Goal: Complete application form: Complete application form

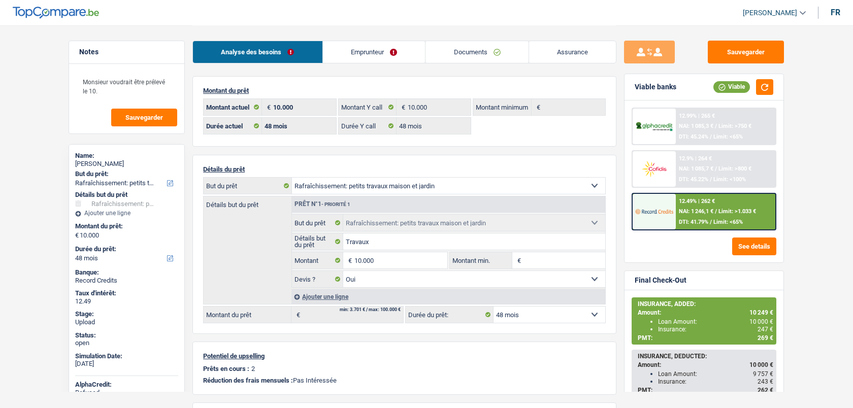
select select "houseOrGarden"
select select "48"
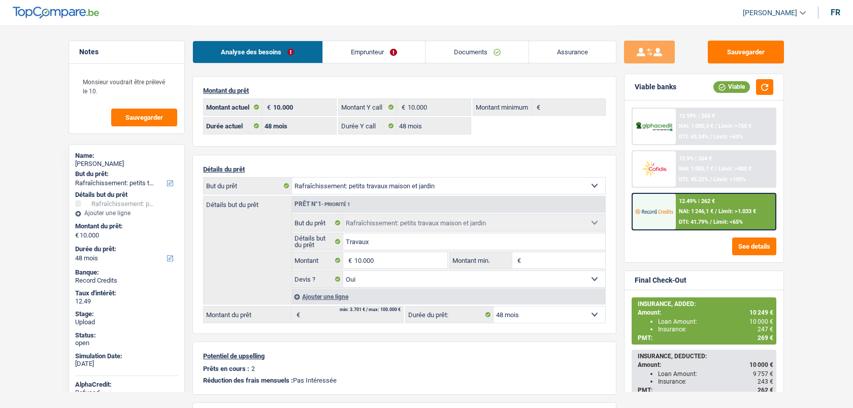
select select "houseOrGarden"
select select "yes"
select select "48"
select select "ownerWithoutMortgage"
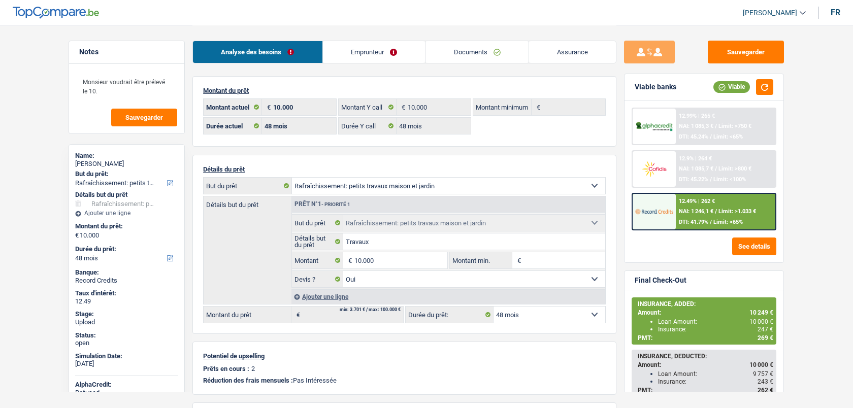
select select "BE"
select select "creditConsolidation"
select select "96"
select select "cardOrCredit"
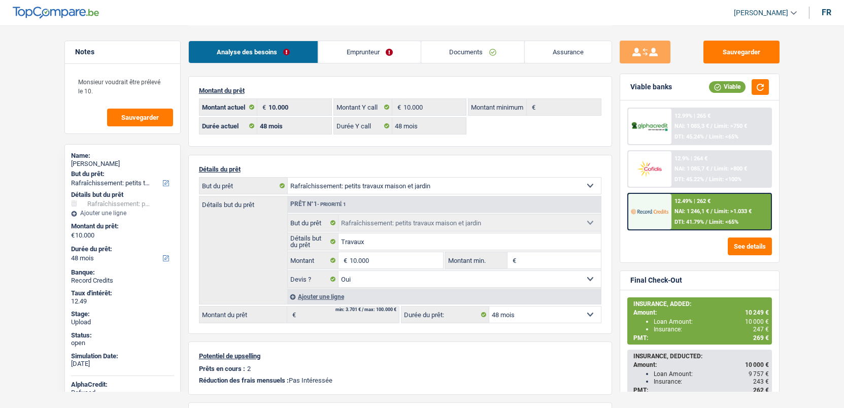
click at [384, 55] on link "Emprunteur" at bounding box center [369, 52] width 103 height 22
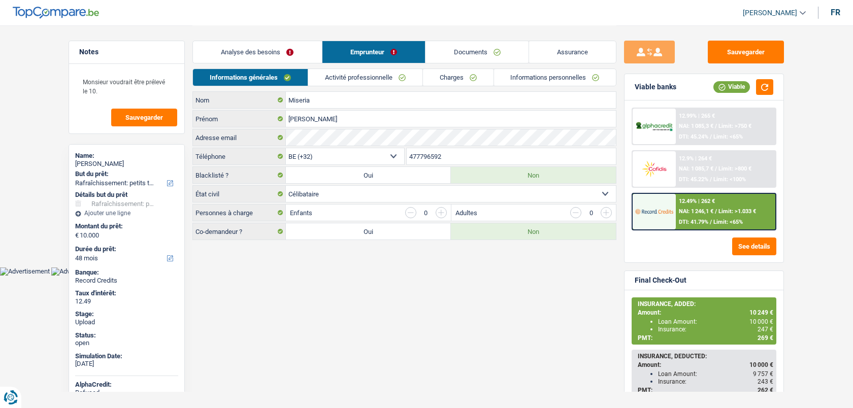
click at [381, 63] on div "Analyse des besoins Emprunteur Documents Assurance" at bounding box center [404, 46] width 424 height 43
click at [381, 71] on link "Activité professionnelle" at bounding box center [365, 77] width 114 height 17
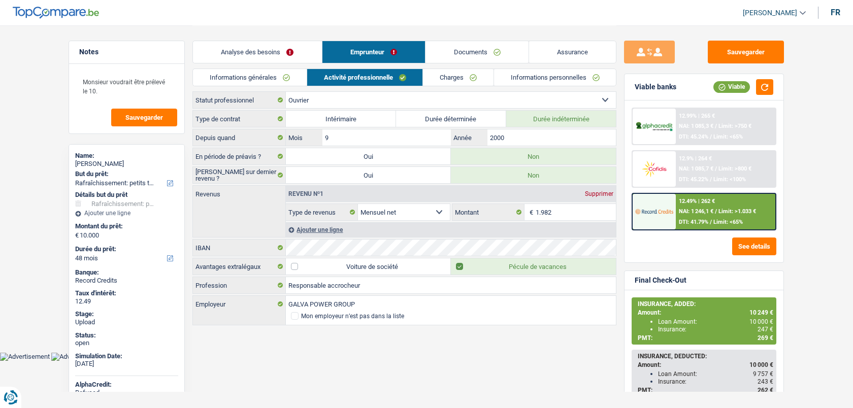
click at [447, 77] on link "Charges" at bounding box center [458, 77] width 71 height 17
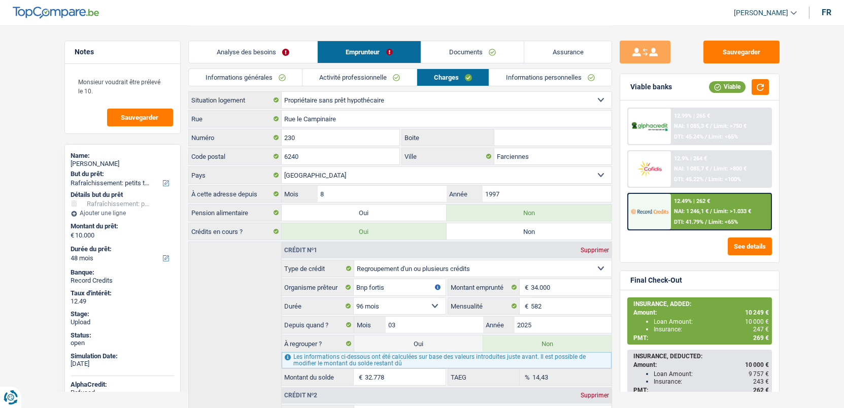
click at [476, 64] on div "Analyse des besoins Emprunteur Documents Assurance" at bounding box center [400, 46] width 424 height 43
click at [482, 48] on link "Documents" at bounding box center [472, 52] width 103 height 22
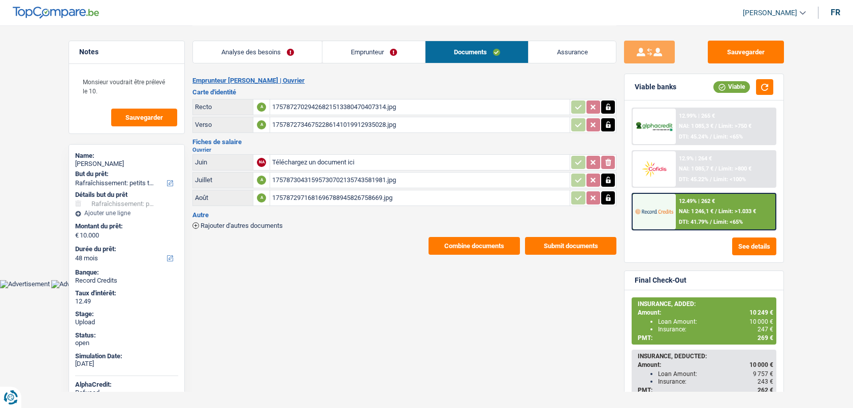
click at [315, 175] on div "17578730431595730702135743581981.jpg" at bounding box center [420, 180] width 296 height 15
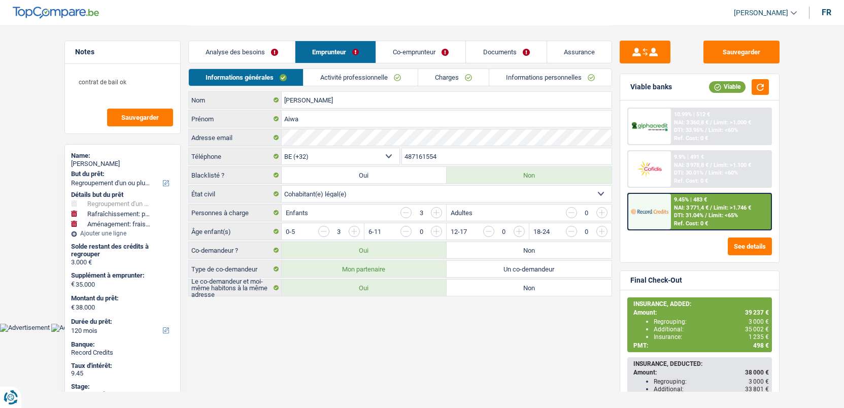
select select "refinancing"
select select "houseOrGarden"
select select "movingOrInstallation"
select select "120"
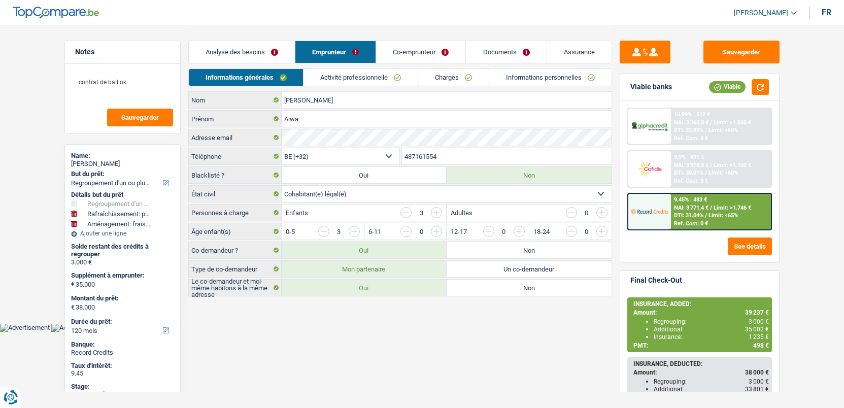
select select "32"
select select "cohabitation"
select select "privateEmployee"
select select "familyAllowances"
select select "netSalary"
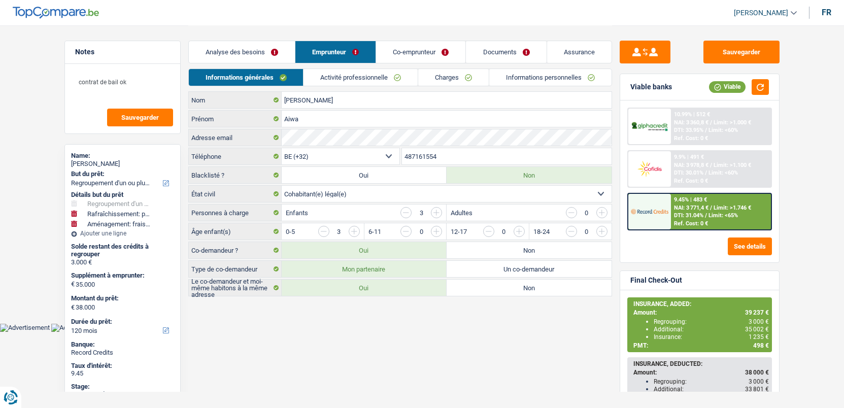
select select "mealVouchers"
select select "BE"
select select "banksInsurance"
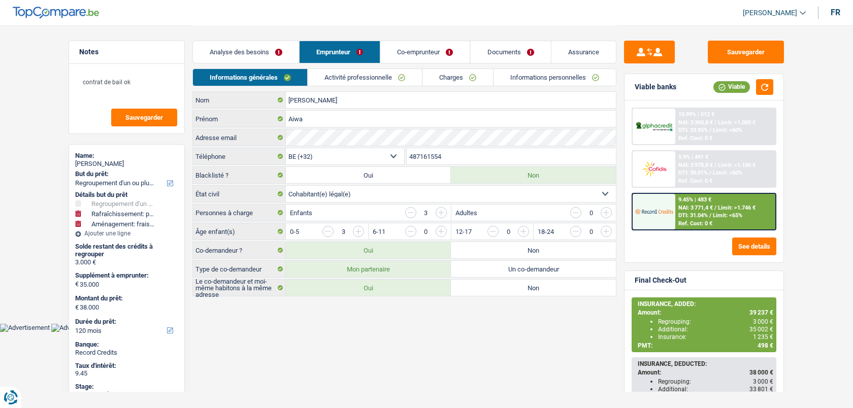
click at [367, 77] on link "Activité professionnelle" at bounding box center [365, 77] width 114 height 17
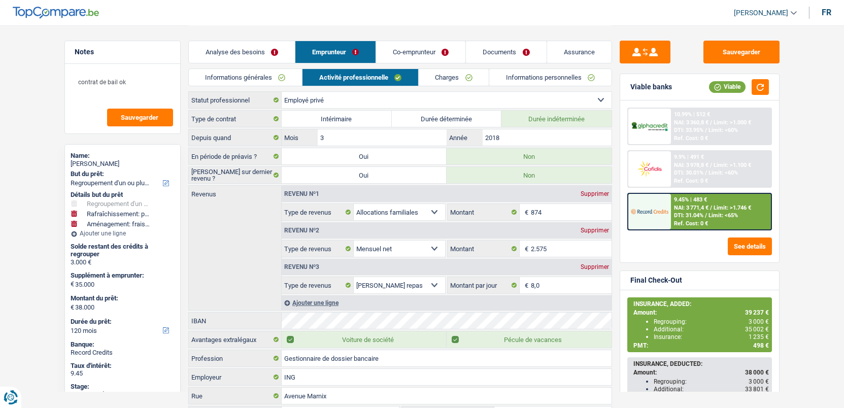
click at [457, 70] on link "Charges" at bounding box center [454, 77] width 71 height 17
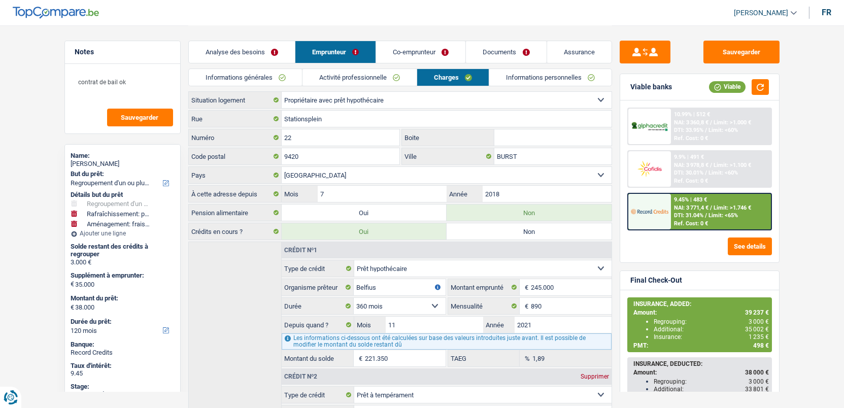
click at [406, 70] on link "Activité professionnelle" at bounding box center [360, 77] width 114 height 17
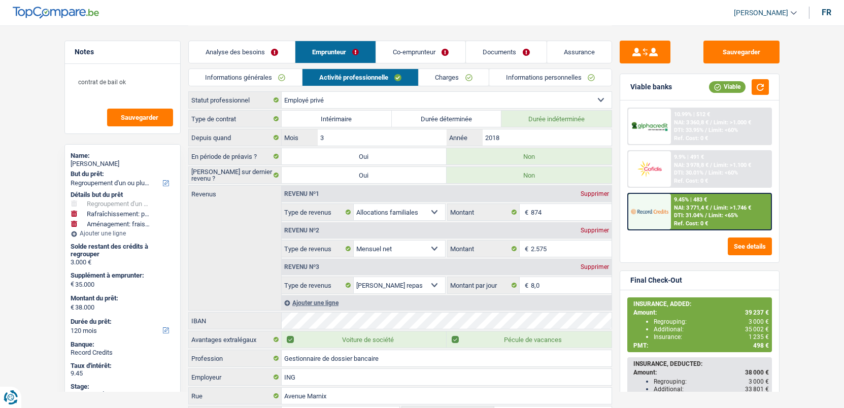
click at [439, 48] on link "Co-emprunteur" at bounding box center [420, 52] width 89 height 22
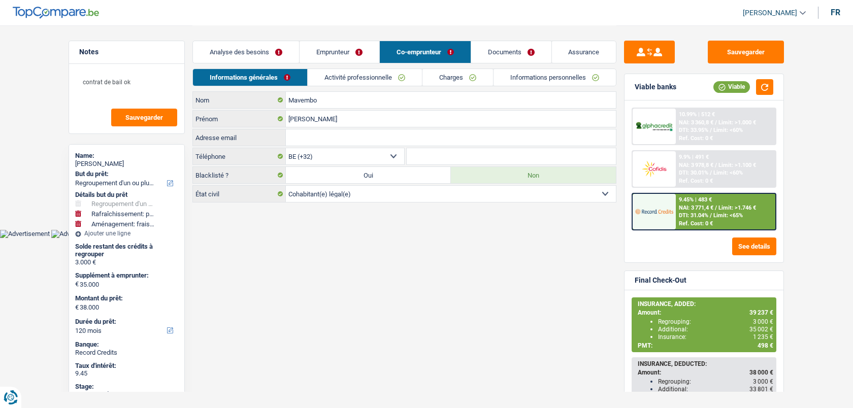
click at [387, 76] on link "Activité professionnelle" at bounding box center [365, 77] width 114 height 17
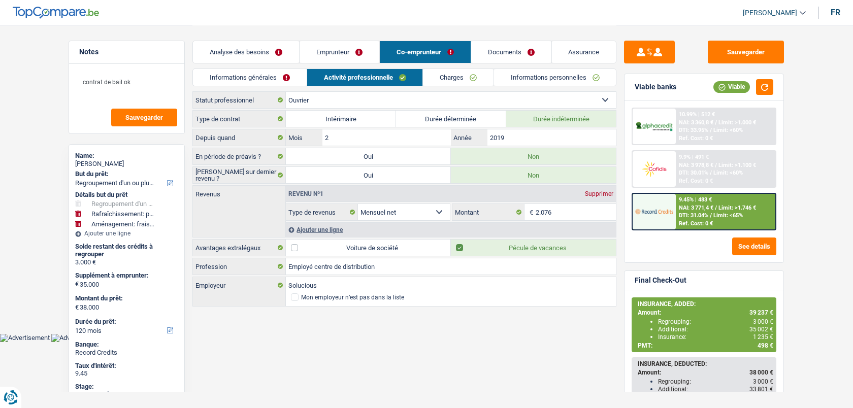
click at [334, 43] on link "Emprunteur" at bounding box center [340, 52] width 80 height 22
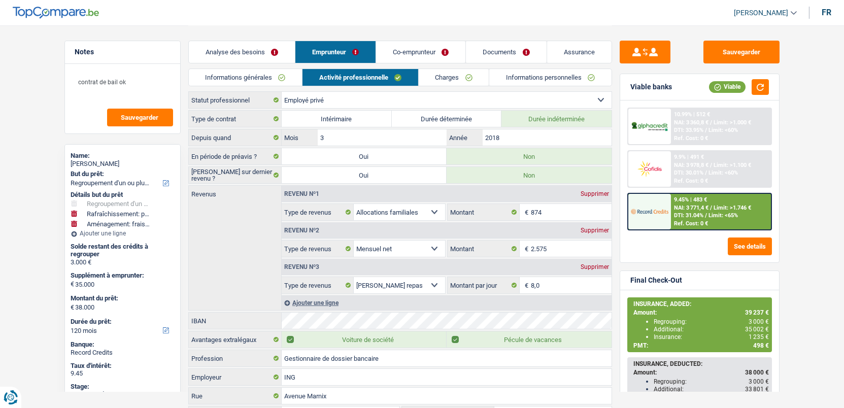
click at [414, 47] on link "Co-emprunteur" at bounding box center [420, 52] width 89 height 22
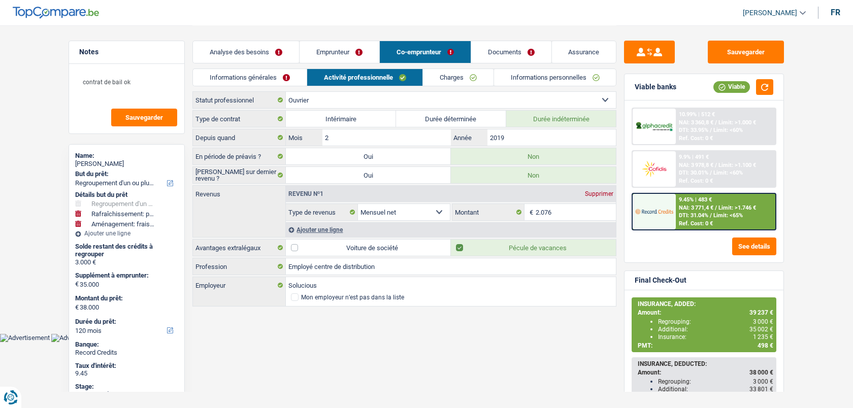
click at [356, 52] on link "Emprunteur" at bounding box center [340, 52] width 80 height 22
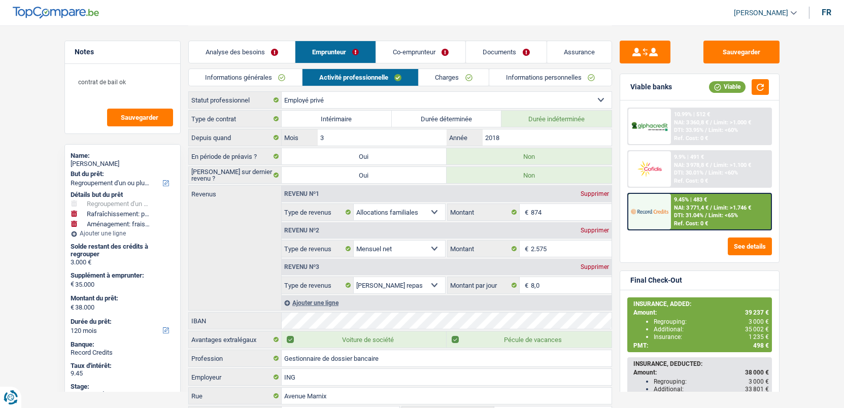
drag, startPoint x: 432, startPoint y: 47, endPoint x: 425, endPoint y: 51, distance: 8.2
click at [432, 46] on link "Co-emprunteur" at bounding box center [420, 52] width 89 height 22
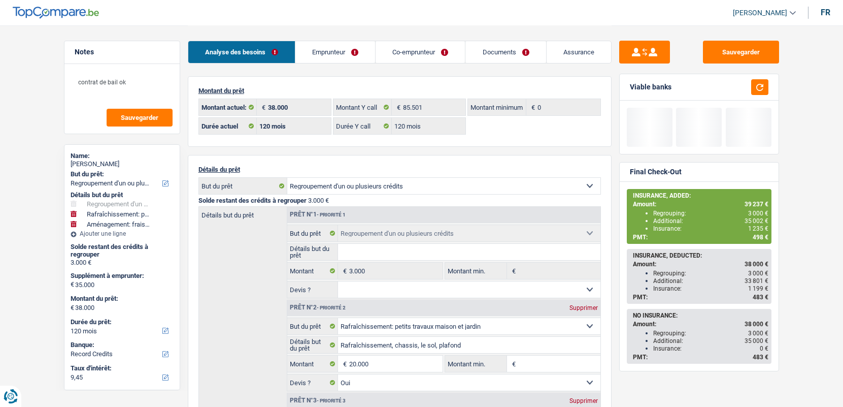
select select "refinancing"
select select "houseOrGarden"
select select "movingOrInstallation"
select select "120"
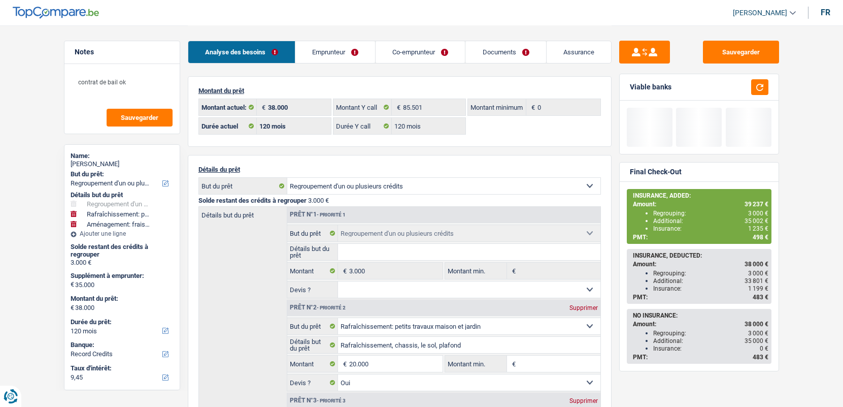
select select "32"
select select "cohabitation"
click at [332, 56] on link "Emprunteur" at bounding box center [336, 52] width 80 height 22
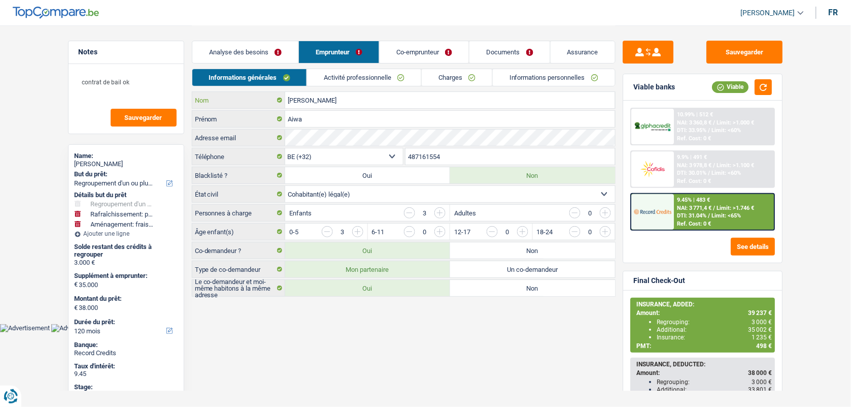
click at [319, 101] on input "Munsala Senga" at bounding box center [450, 100] width 330 height 16
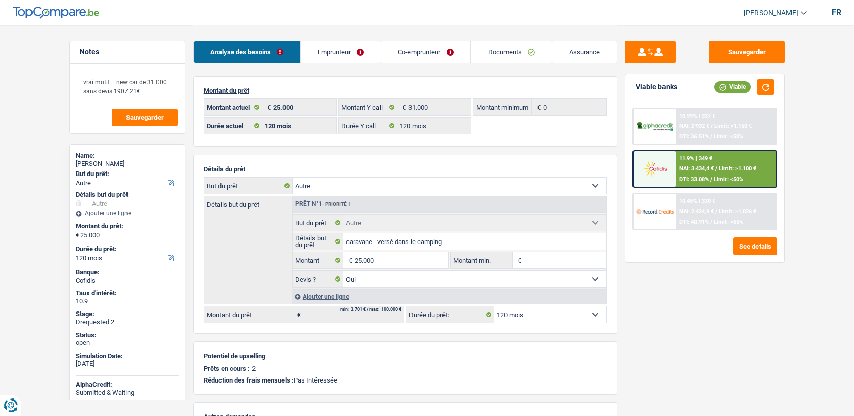
select select "other"
select select "120"
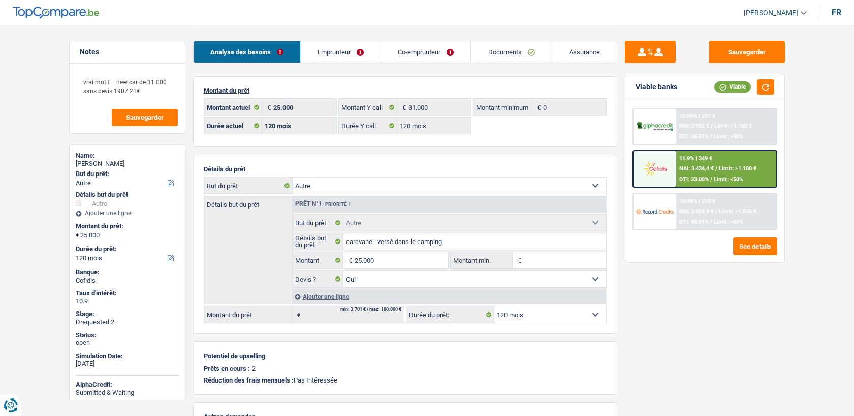
select select "other"
select select "yes"
select select "120"
select select "mutuality"
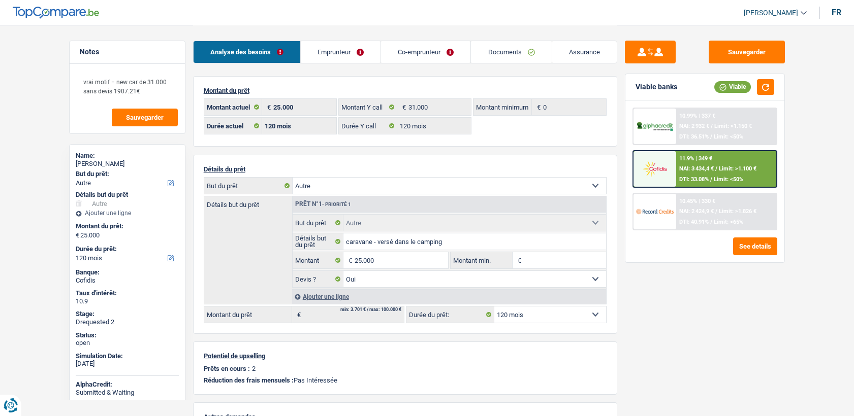
select select "mutualityIndemnity"
select select "familyAllowances"
select select "solidaris"
drag, startPoint x: 332, startPoint y: 58, endPoint x: 331, endPoint y: 71, distance: 12.8
click at [332, 58] on link "Emprunteur" at bounding box center [341, 52] width 80 height 22
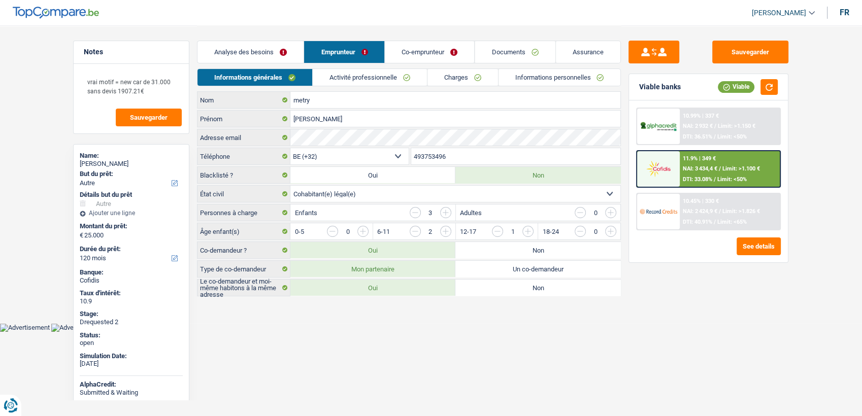
click at [333, 74] on link "Activité professionnelle" at bounding box center [370, 77] width 114 height 17
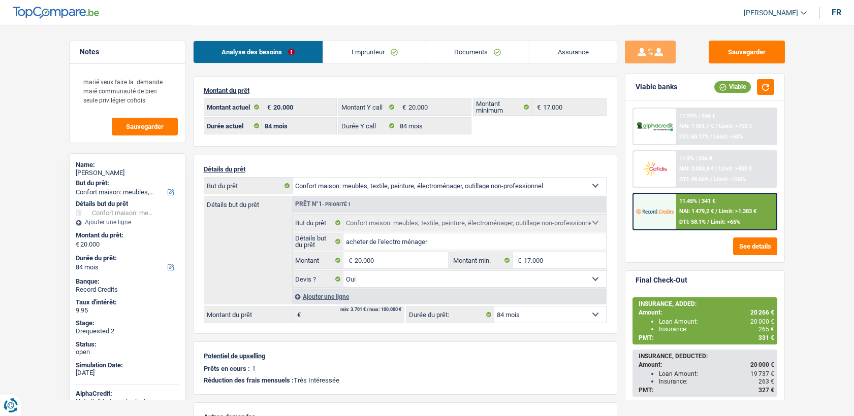
select select "household"
select select "84"
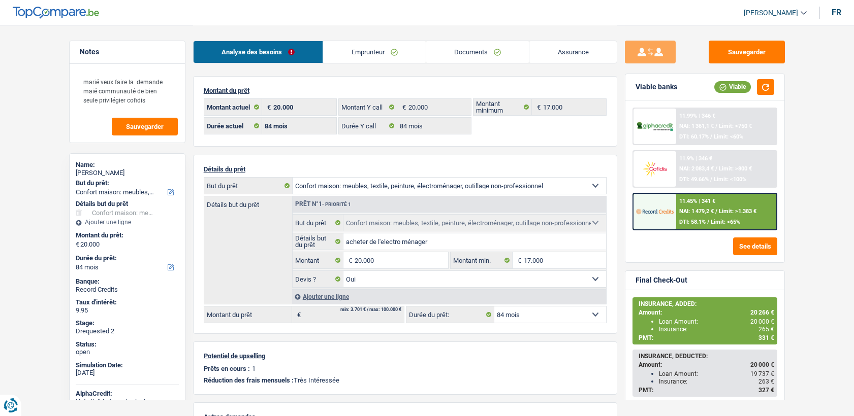
select select "household"
select select "yes"
select select "84"
click at [550, 55] on link "Assurance" at bounding box center [572, 52] width 87 height 22
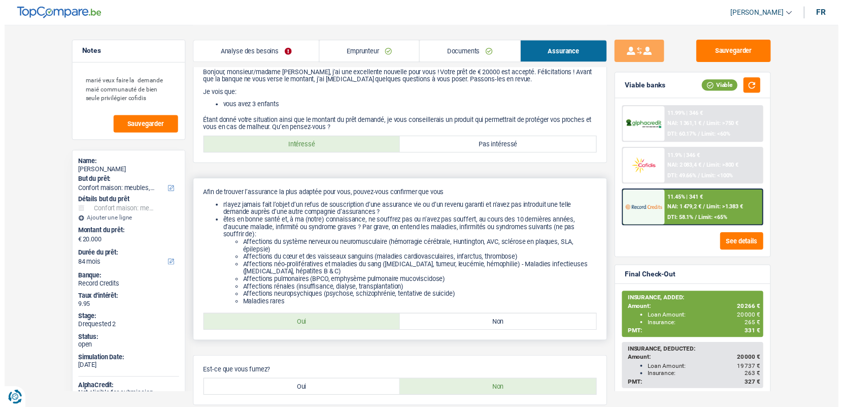
scroll to position [282, 0]
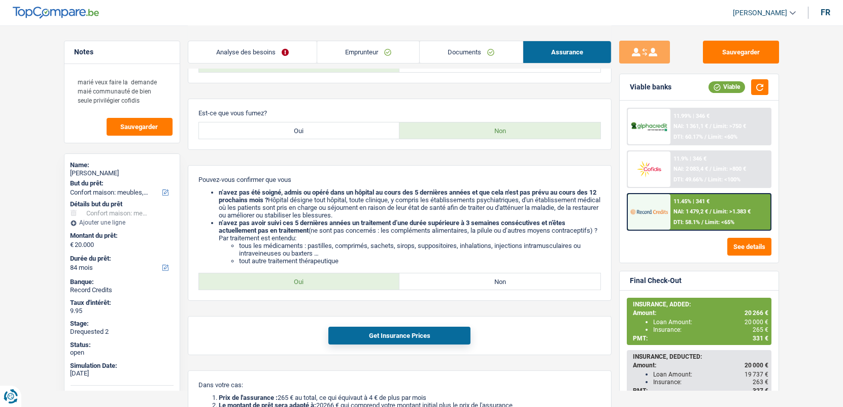
click at [661, 171] on img at bounding box center [650, 168] width 38 height 19
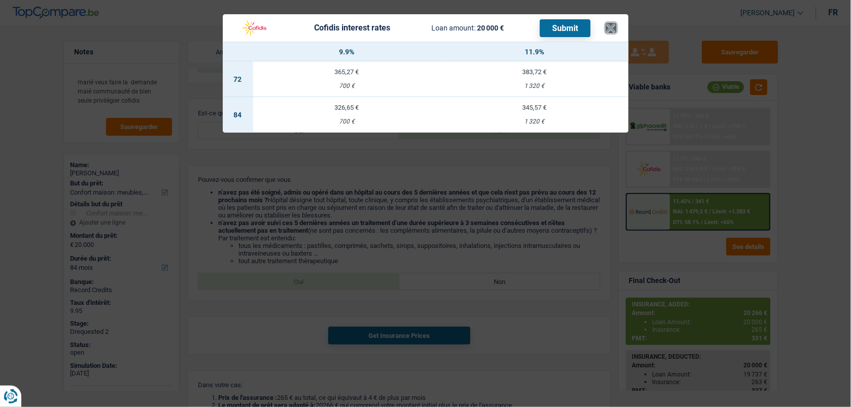
click at [616, 28] on button "×" at bounding box center [611, 28] width 11 height 10
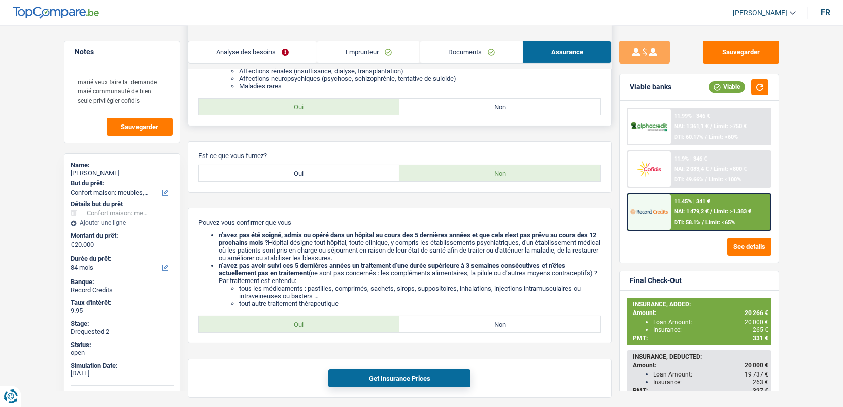
scroll to position [113, 0]
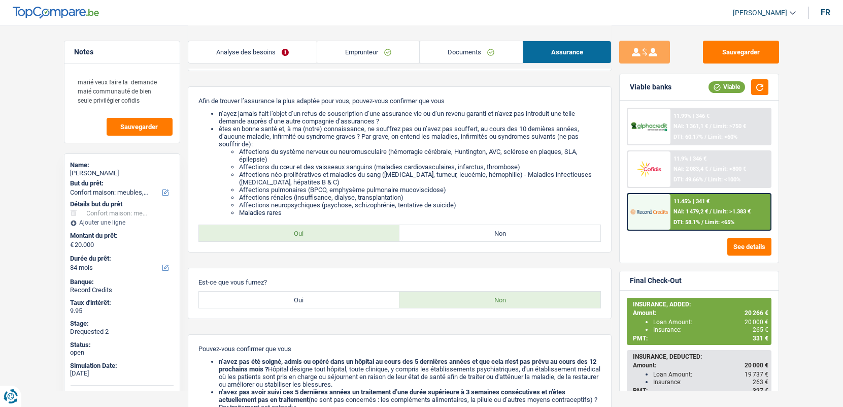
click at [239, 45] on link "Analyse des besoins" at bounding box center [252, 52] width 128 height 22
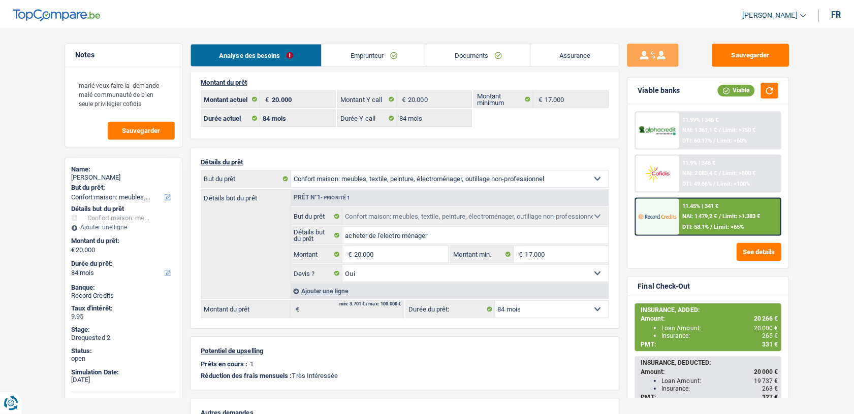
scroll to position [0, 0]
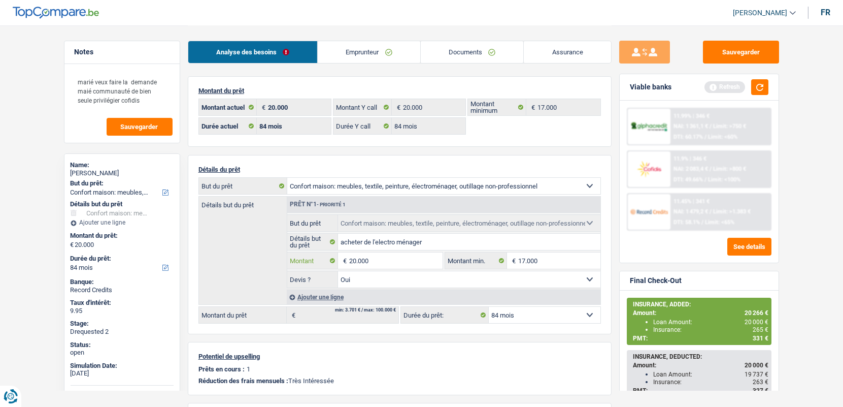
click at [363, 259] on input "20.000" at bounding box center [395, 260] width 93 height 16
type input "20.300"
select select "120"
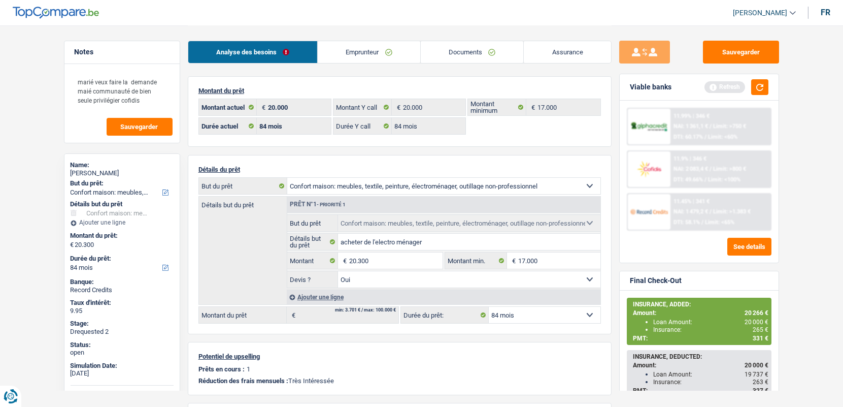
type input "20.300"
select select "120"
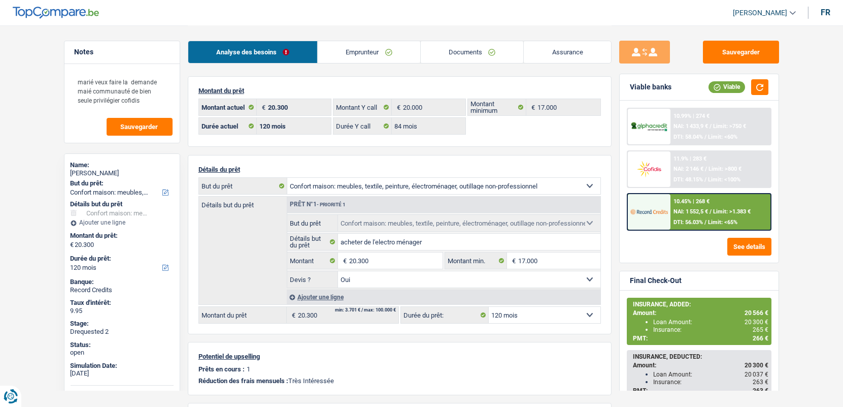
click at [674, 161] on div "11.9% | 283 € NAI: 2 146 € / Limit: >800 € DTI: 48.15% / Limit: <100%" at bounding box center [721, 169] width 100 height 36
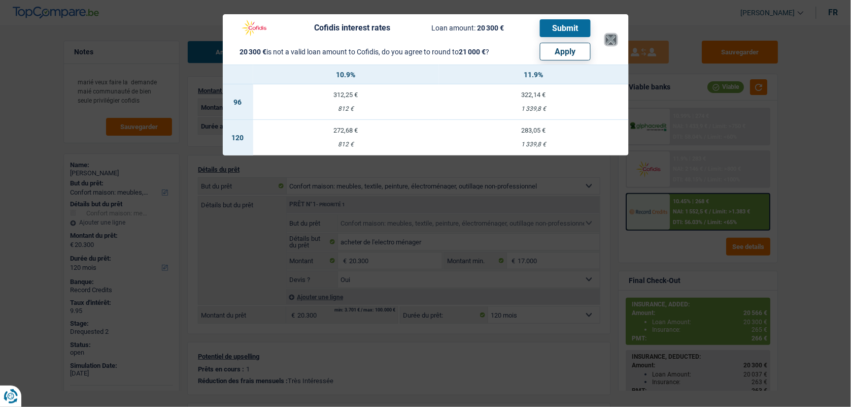
drag, startPoint x: 606, startPoint y: 36, endPoint x: 480, endPoint y: 50, distance: 126.7
click at [605, 36] on header "Cofidis interest rates Loan amount: 20 300 € Submit 20 300 € is not a valid loa…" at bounding box center [426, 39] width 406 height 50
click at [613, 35] on button "×" at bounding box center [611, 40] width 11 height 10
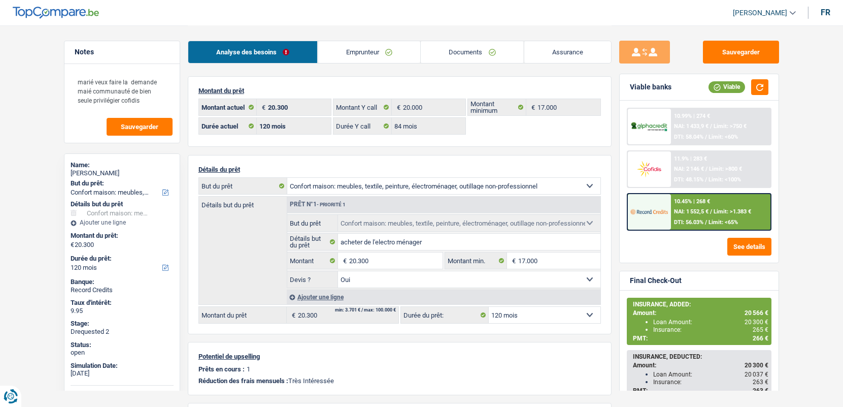
click at [397, 53] on link "Emprunteur" at bounding box center [369, 52] width 103 height 22
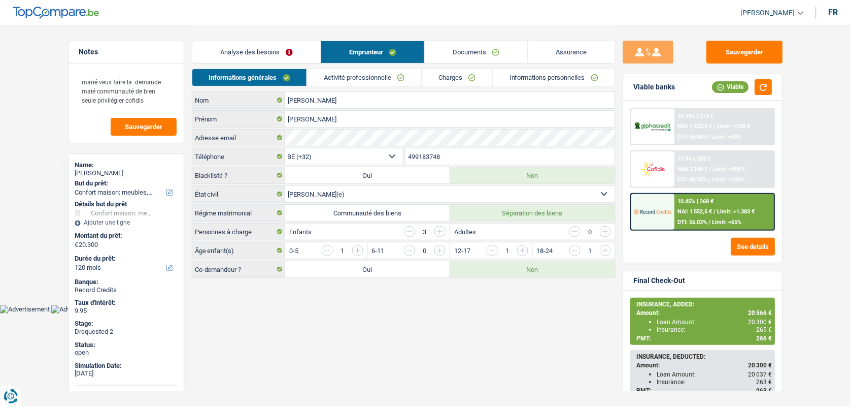
click at [531, 74] on link "Informations personnelles" at bounding box center [554, 77] width 122 height 17
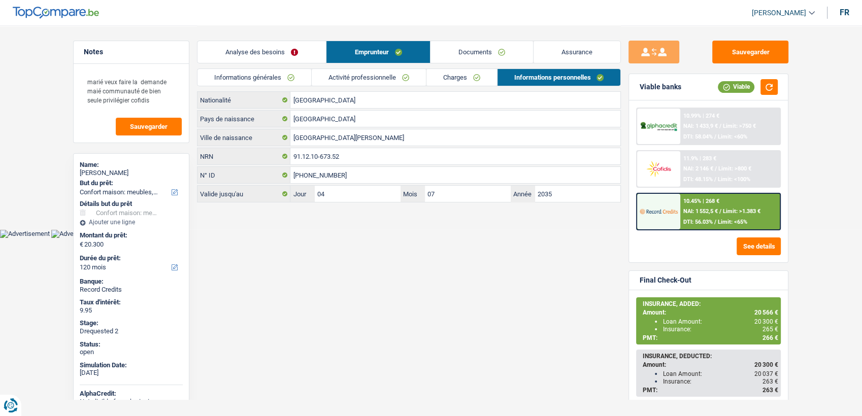
click at [667, 171] on img at bounding box center [659, 168] width 38 height 19
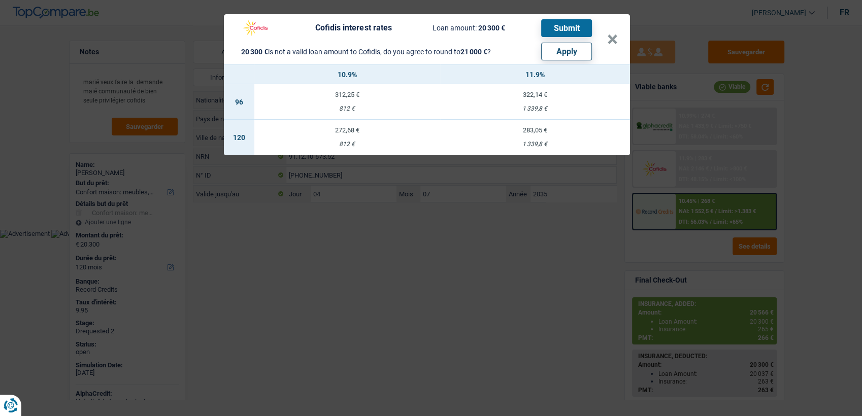
click at [621, 42] on header "Cofidis interest rates Loan amount: 20 300 € Submit 20 300 € is not a valid loa…" at bounding box center [427, 39] width 406 height 50
drag, startPoint x: 622, startPoint y: 35, endPoint x: 615, endPoint y: 38, distance: 7.7
click at [621, 35] on header "Cofidis interest rates Loan amount: 20 300 € Submit 20 300 € is not a valid loa…" at bounding box center [427, 39] width 406 height 50
drag, startPoint x: 615, startPoint y: 38, endPoint x: 600, endPoint y: 43, distance: 15.6
click at [614, 38] on button "×" at bounding box center [612, 40] width 11 height 10
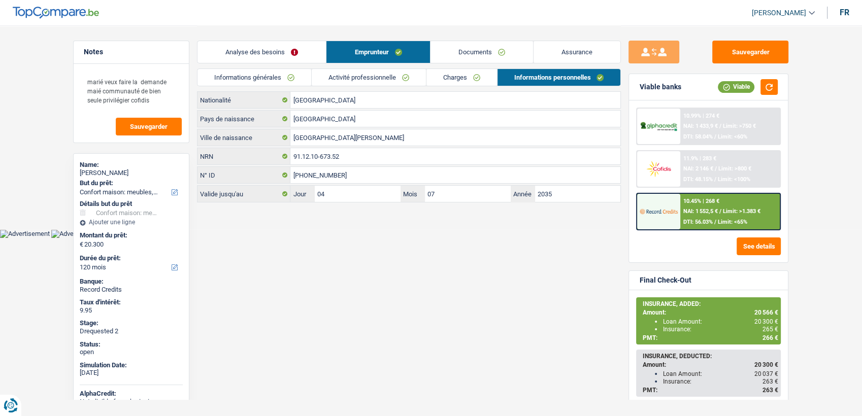
click at [270, 79] on link "Informations générales" at bounding box center [255, 77] width 114 height 17
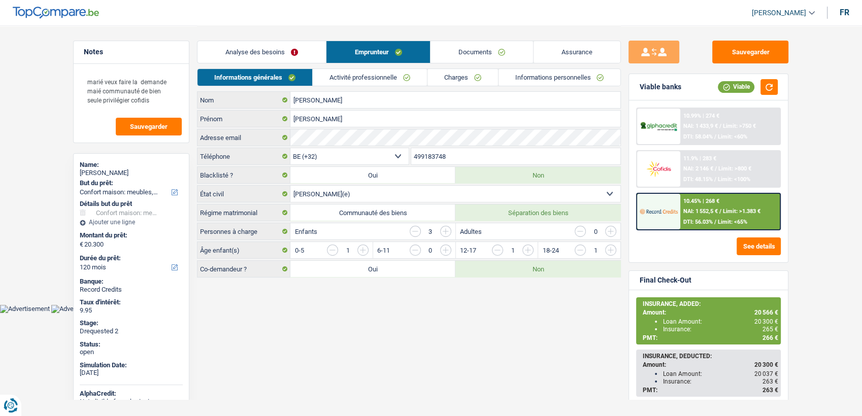
click at [236, 68] on div "Analyse des besoins Emprunteur Documents Assurance" at bounding box center [409, 46] width 424 height 43
click at [240, 56] on link "Analyse des besoins" at bounding box center [262, 52] width 128 height 22
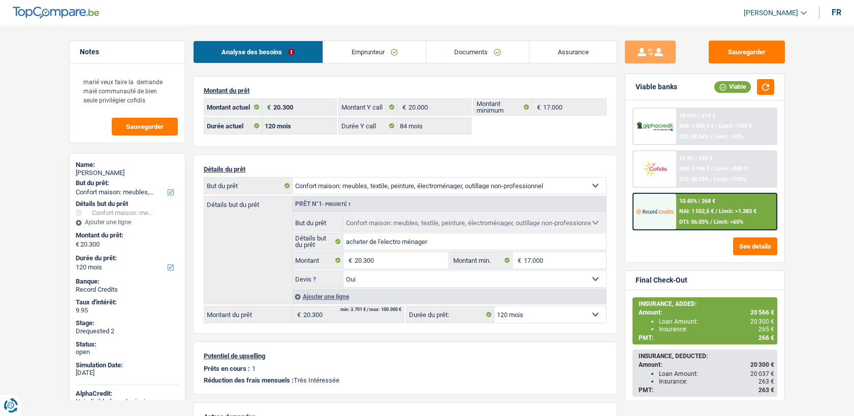
click at [524, 311] on select "12 mois 18 mois 24 mois 30 mois 36 mois 42 mois 48 mois 60 mois 72 mois 84 mois…" at bounding box center [550, 315] width 112 height 16
select select "84"
click at [494, 307] on select "12 mois 18 mois 24 mois 30 mois 36 mois 42 mois 48 mois 60 mois 72 mois 84 mois…" at bounding box center [550, 315] width 112 height 16
select select "84"
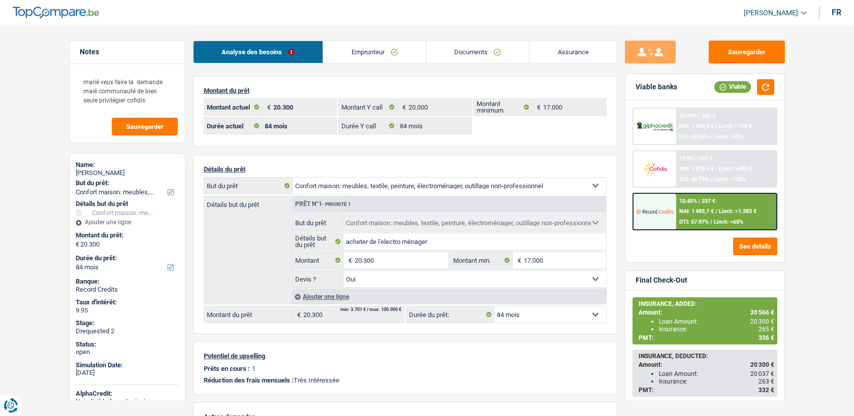
click at [661, 166] on img at bounding box center [655, 168] width 38 height 19
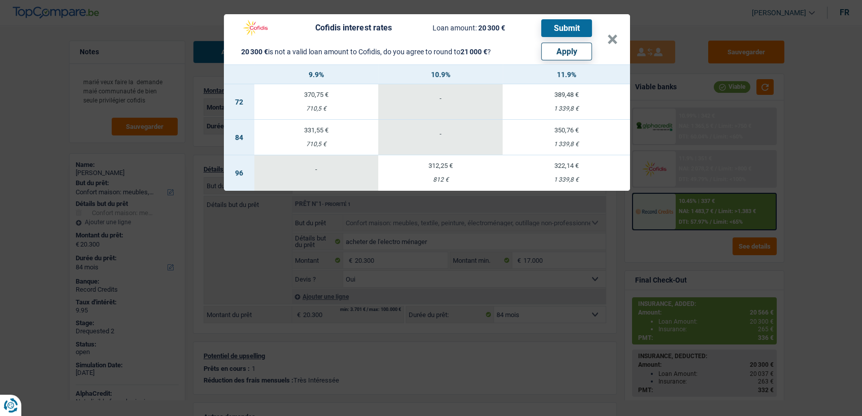
click at [579, 145] on div "1 339,8 €" at bounding box center [566, 144] width 127 height 7
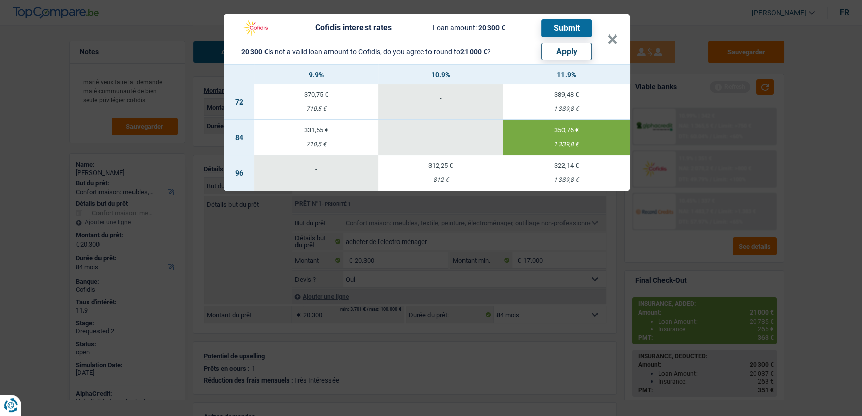
click at [572, 52] on button "Apply" at bounding box center [566, 52] width 51 height 18
type input "21.000"
select select "120"
type input "21.000"
select select "120"
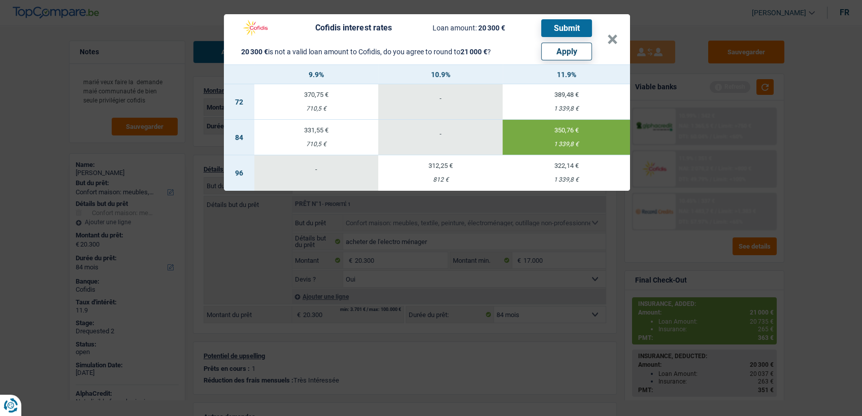
type input "21.000"
select select "120"
select select "other"
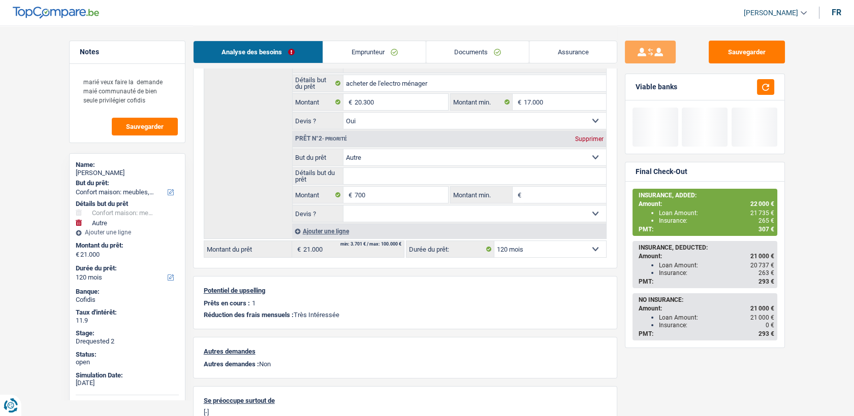
scroll to position [169, 0]
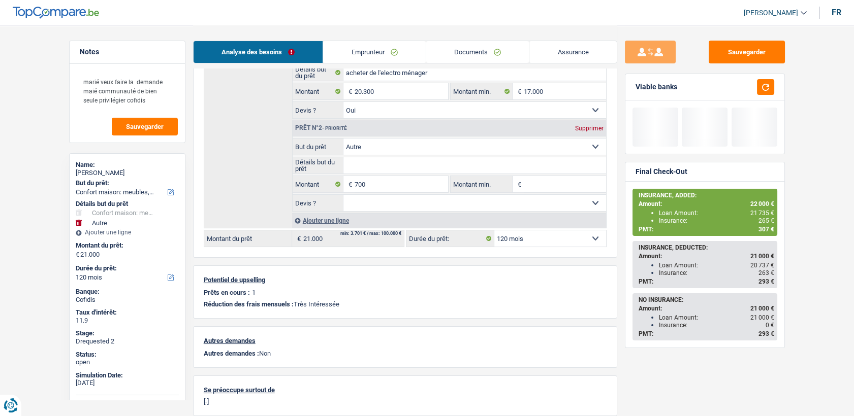
click at [386, 145] on select "Confort maison: meubles, textile, peinture, électroménager, outillage non-profe…" at bounding box center [474, 147] width 263 height 16
select select "insurance"
click at [343, 139] on select "Confort maison: meubles, textile, peinture, électroménager, outillage non-profe…" at bounding box center [474, 147] width 263 height 16
select select "insurance"
select select
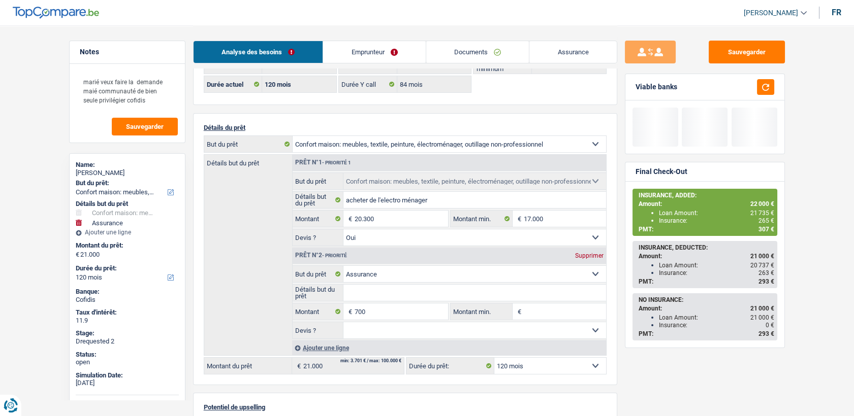
scroll to position [0, 0]
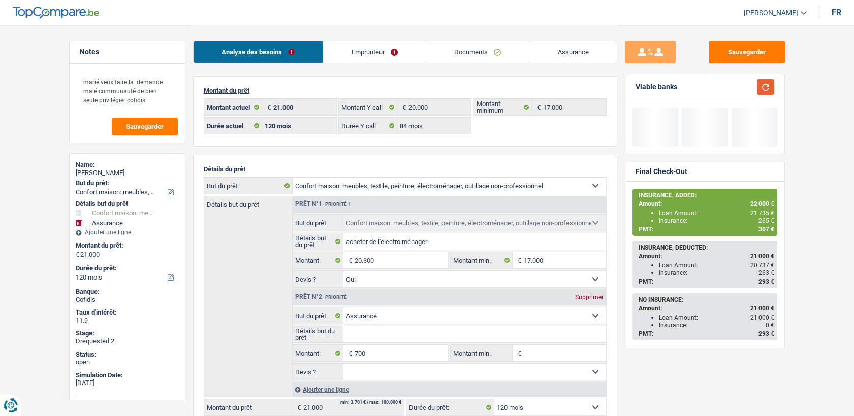
click at [764, 85] on button "button" at bounding box center [765, 87] width 17 height 16
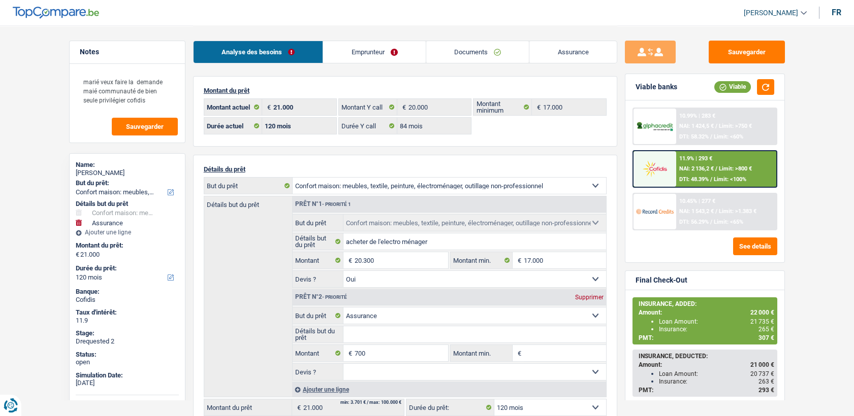
click at [820, 238] on main "Notes marié veux faire la demande maié communauté de bien seule privilégier cof…" at bounding box center [427, 333] width 854 height 667
click at [711, 171] on span "NAI: 2 136,2 €" at bounding box center [696, 169] width 35 height 7
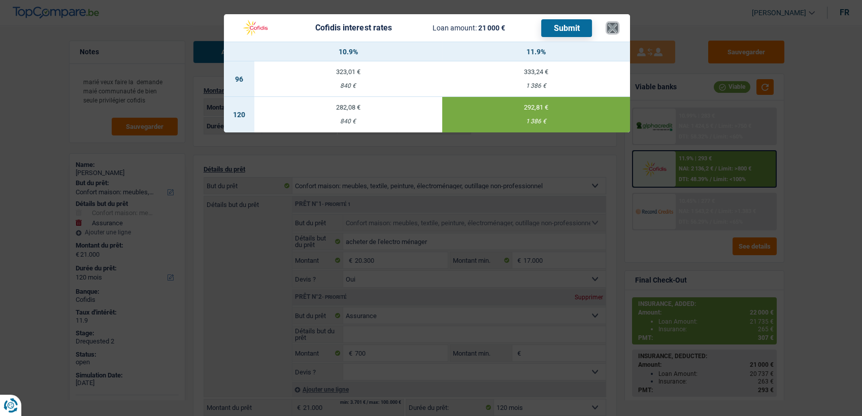
click at [613, 30] on button "×" at bounding box center [612, 28] width 11 height 10
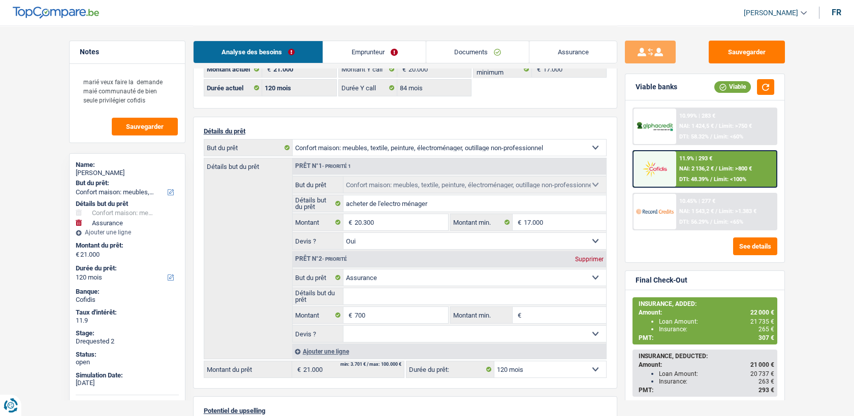
scroll to position [113, 0]
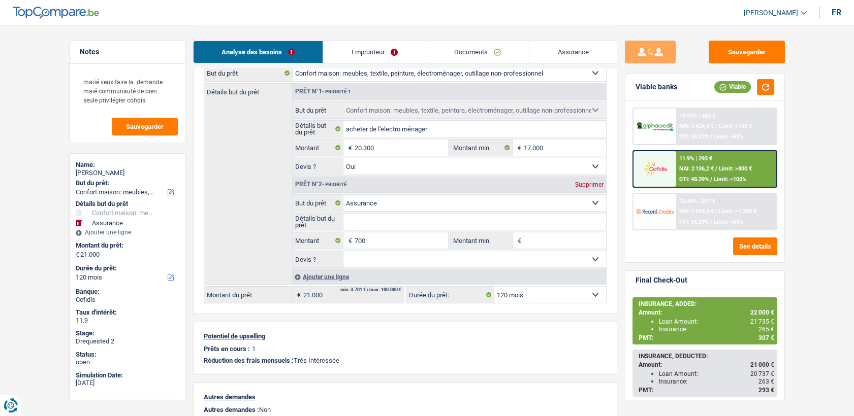
click at [513, 297] on select "12 mois 18 mois 24 mois 30 mois 36 mois 42 mois 48 mois 60 mois 72 mois 84 mois…" at bounding box center [550, 295] width 112 height 16
select select "84"
click at [494, 287] on select "12 mois 18 mois 24 mois 30 mois 36 mois 42 mois 48 mois 60 mois 72 mois 84 mois…" at bounding box center [550, 295] width 112 height 16
select select "84"
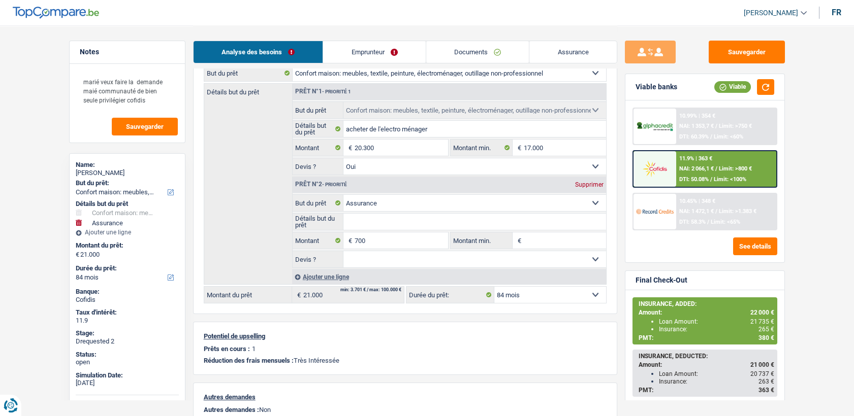
click at [704, 169] on span "NAI: 2 066,1 €" at bounding box center [696, 169] width 35 height 7
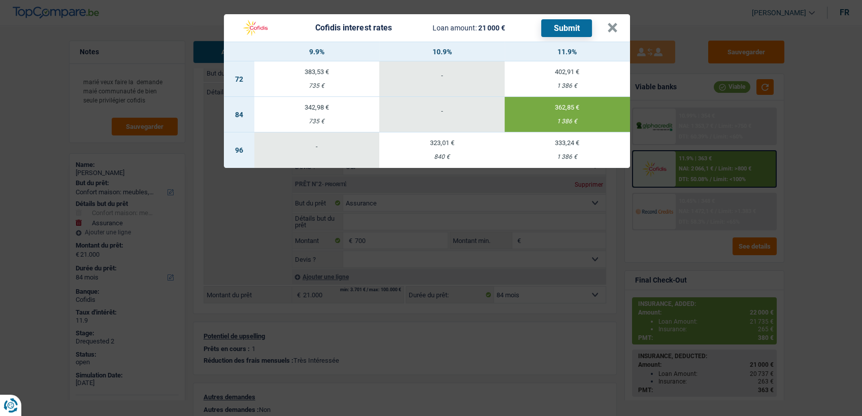
click at [571, 22] on button "Submit" at bounding box center [566, 28] width 51 height 18
click at [608, 32] on button "×" at bounding box center [612, 28] width 11 height 10
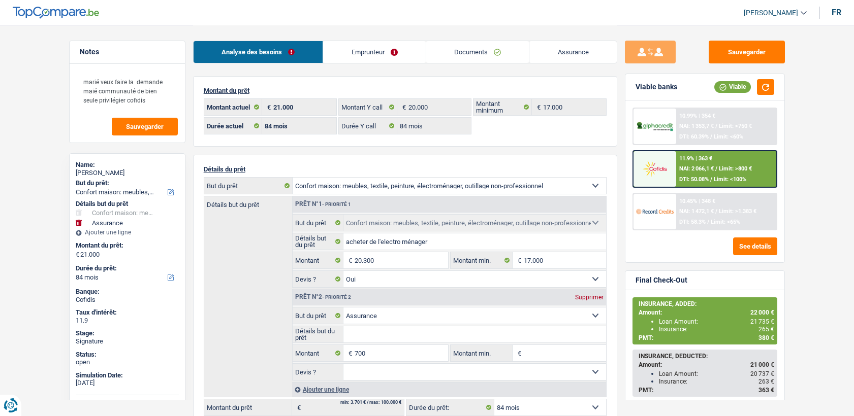
select select "household"
select select "insurance"
select select "84"
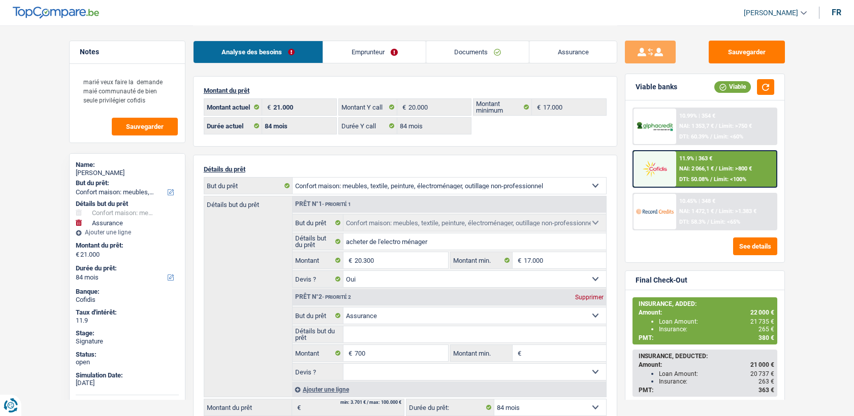
select select "84"
select select "household"
select select "yes"
select select "insurance"
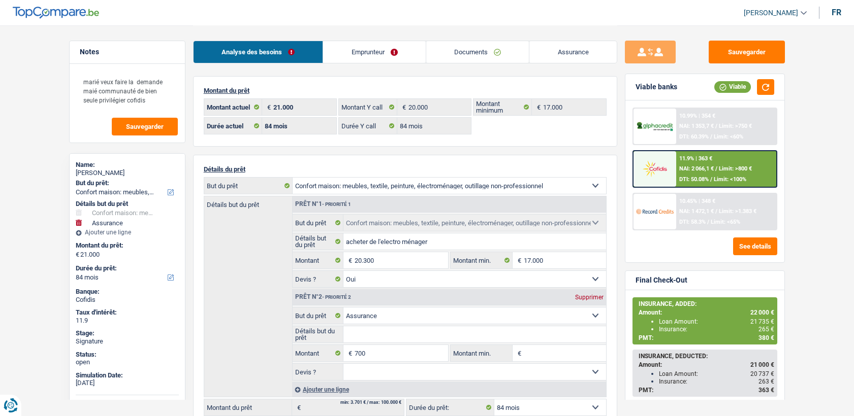
select select "84"
select select "32"
select select "married"
click at [346, 38] on div "Analyse des besoins Emprunteur Documents Assurance" at bounding box center [405, 46] width 424 height 43
click at [351, 47] on link "Emprunteur" at bounding box center [374, 52] width 103 height 22
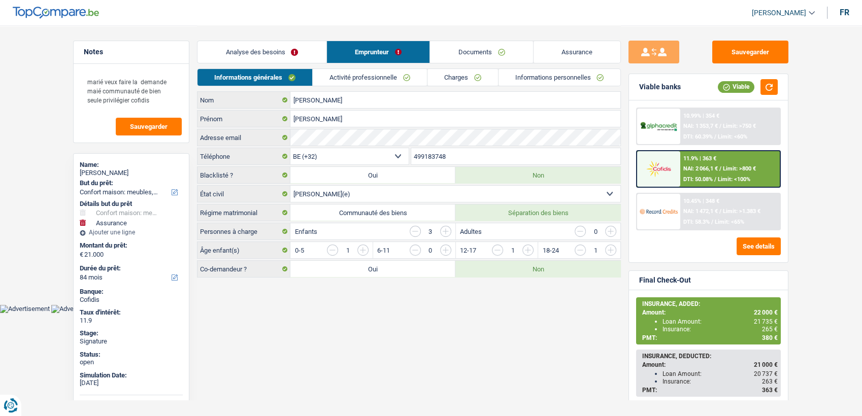
click at [571, 75] on link "Informations personnelles" at bounding box center [560, 77] width 122 height 17
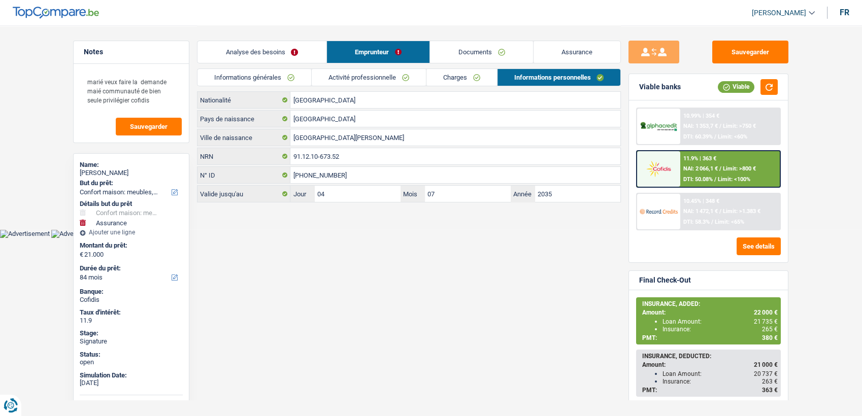
click at [571, 75] on link "Informations personnelles" at bounding box center [559, 77] width 123 height 17
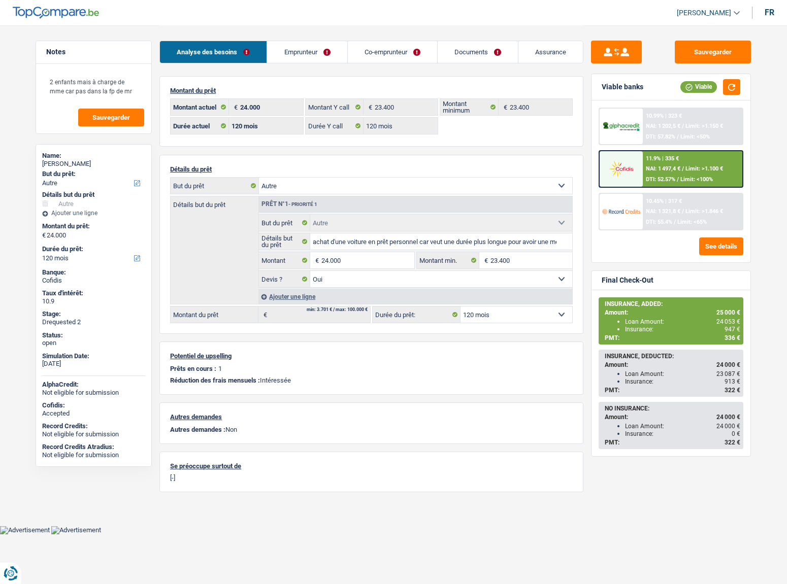
select select "other"
select select "120"
select select "32"
select select "cohabitation"
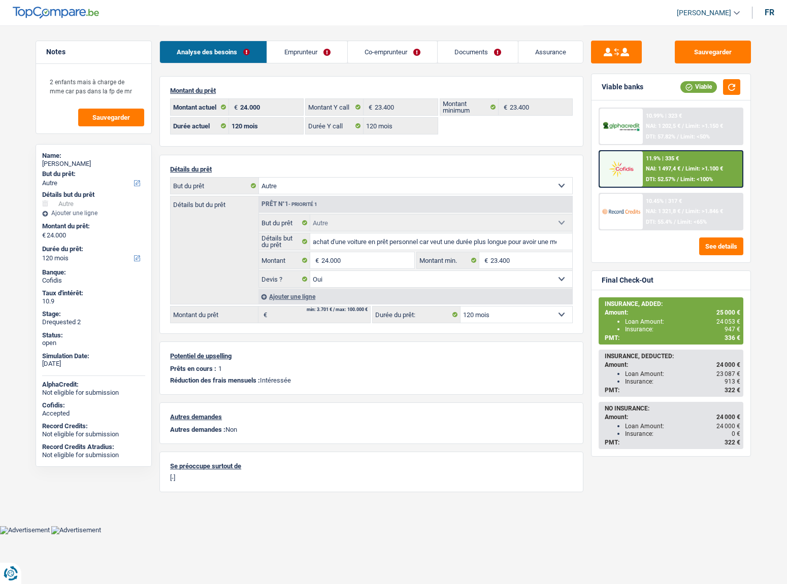
click at [322, 60] on link "Emprunteur" at bounding box center [307, 52] width 80 height 22
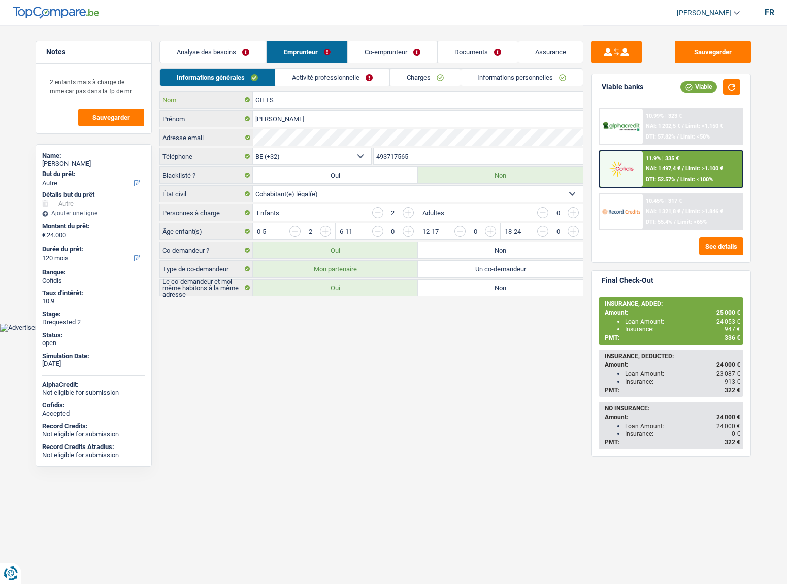
click at [293, 100] on input "GIETS" at bounding box center [418, 100] width 330 height 16
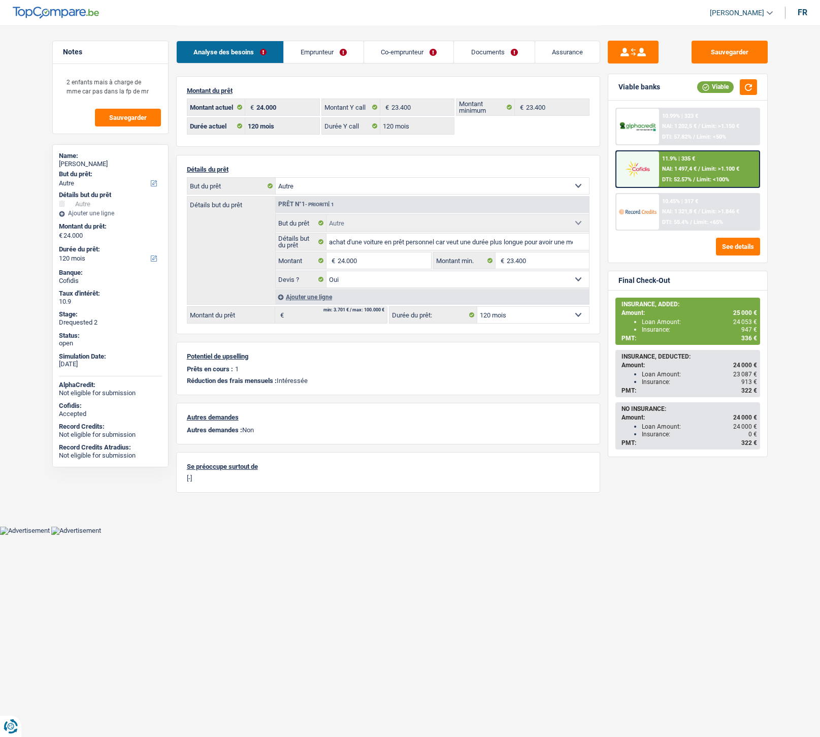
select select "other"
select select "120"
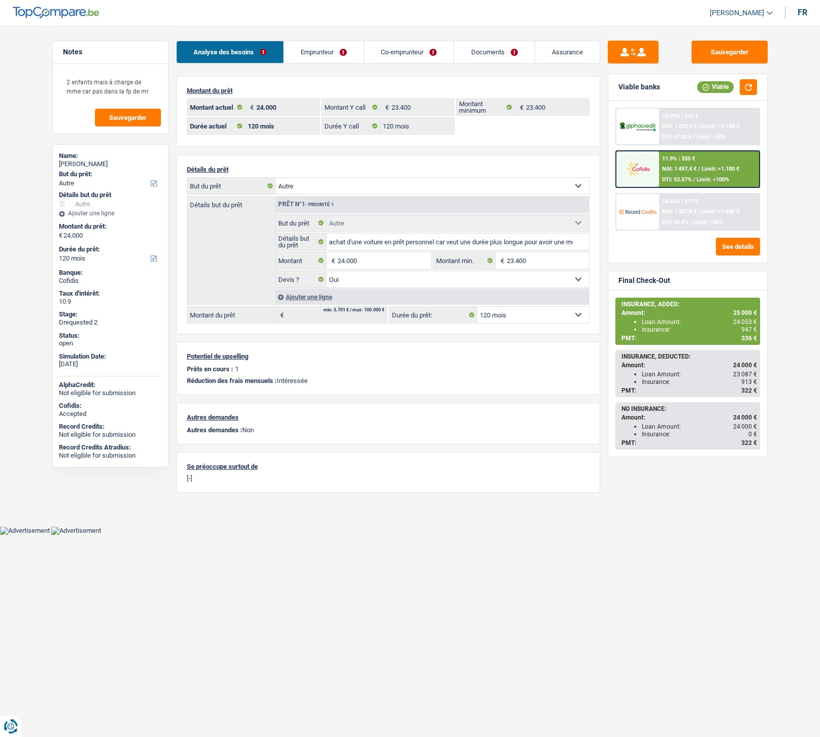
select select "other"
select select "yes"
select select "120"
click at [648, 128] on img at bounding box center [638, 127] width 38 height 12
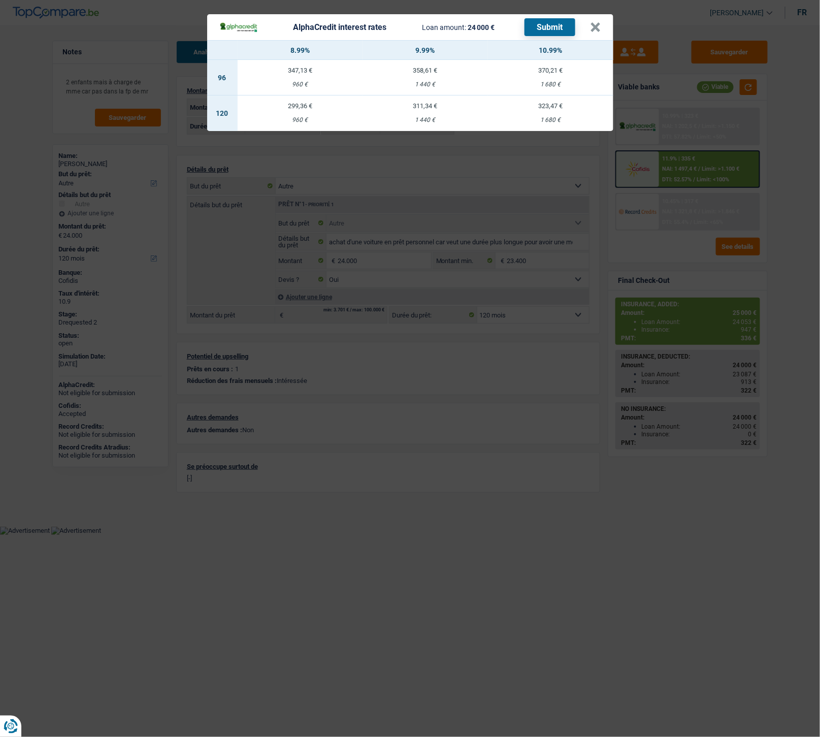
click at [547, 103] on div "323,47 €" at bounding box center [550, 106] width 125 height 7
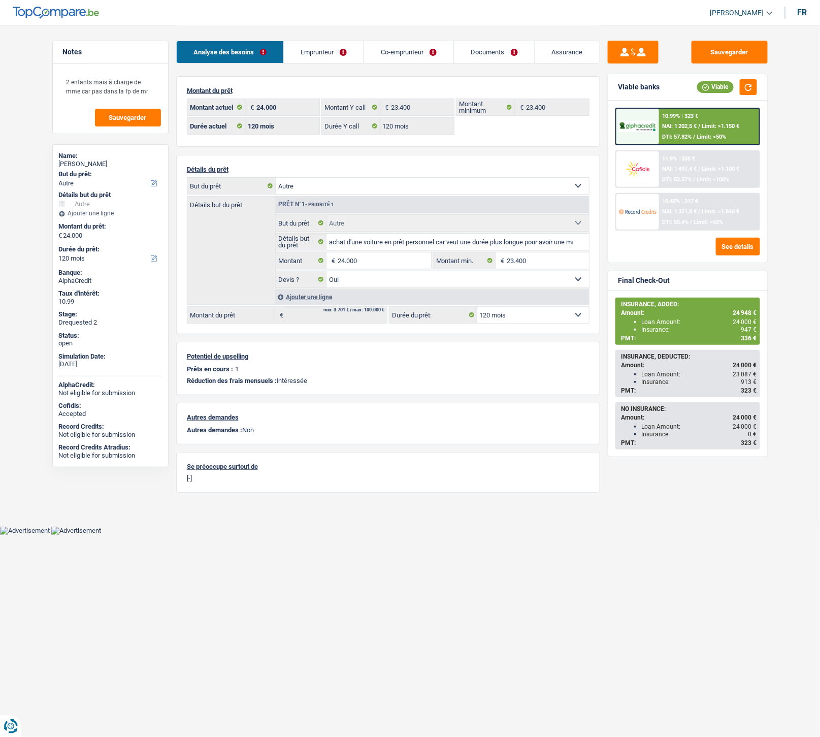
click at [657, 133] on div at bounding box center [637, 127] width 43 height 36
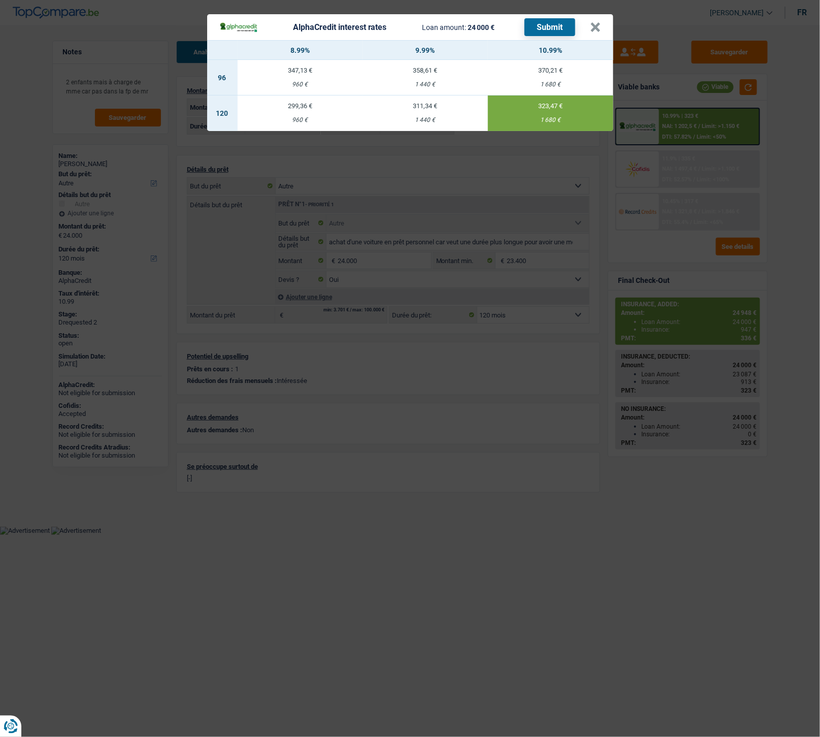
click at [555, 33] on button "Submit" at bounding box center [550, 27] width 51 height 18
click at [591, 28] on button "×" at bounding box center [596, 27] width 11 height 10
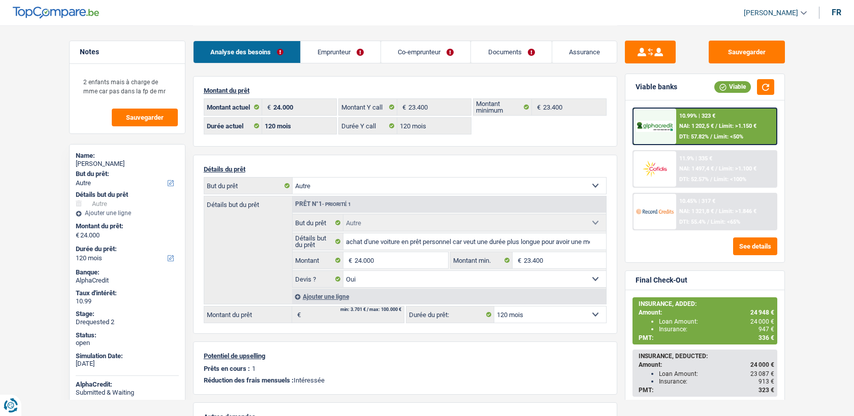
select select "other"
select select "120"
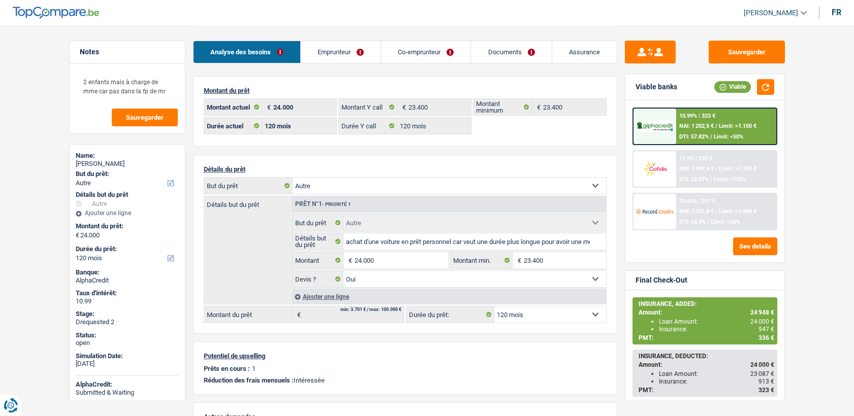
select select "other"
select select "yes"
select select "120"
select select "32"
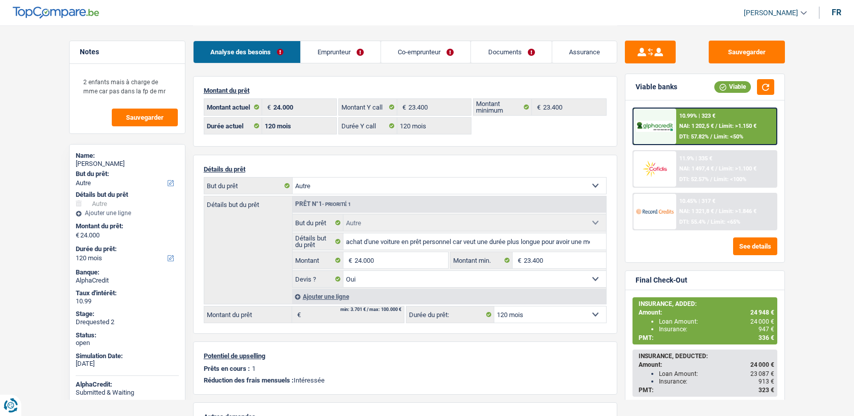
select select "cohabitation"
click at [335, 60] on link "Emprunteur" at bounding box center [341, 52] width 80 height 22
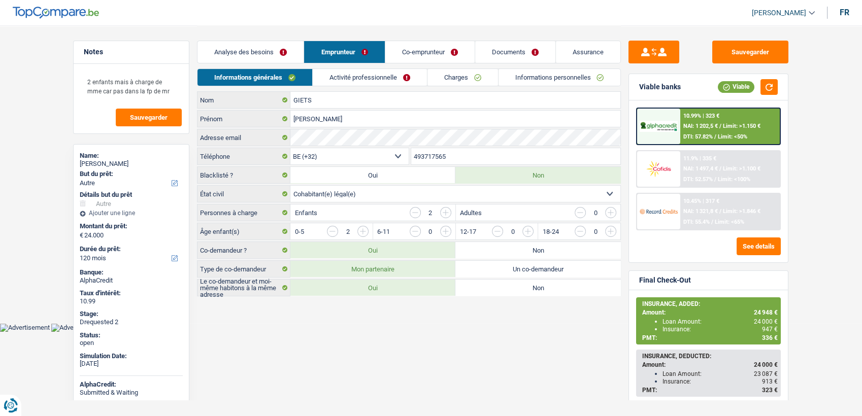
click at [527, 71] on link "Informations personnelles" at bounding box center [560, 77] width 122 height 17
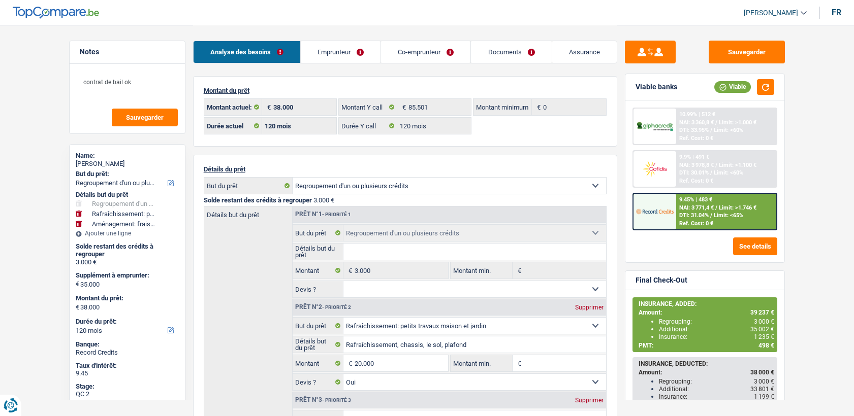
select select "refinancing"
select select "houseOrGarden"
select select "movingOrInstallation"
select select "120"
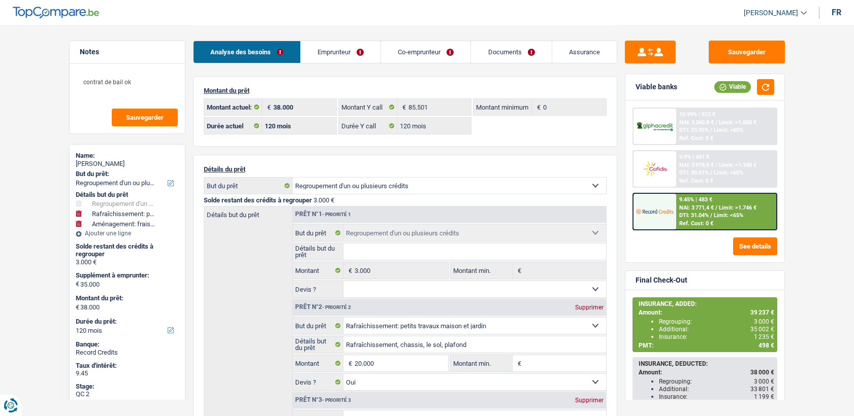
select select "120"
select select "refinancing"
select select "houseOrGarden"
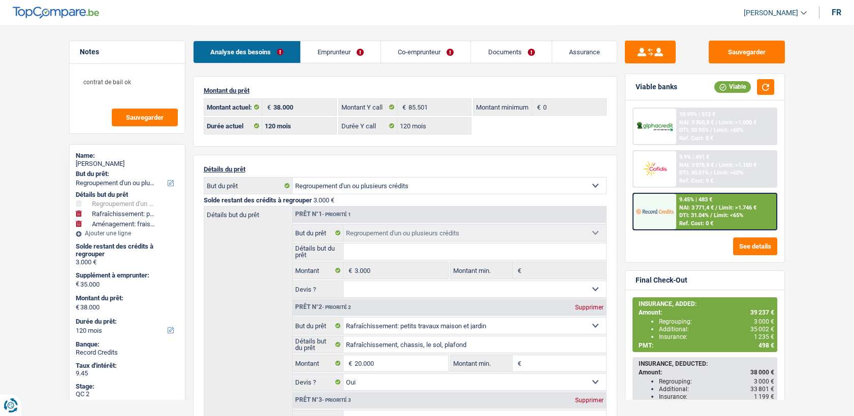
select select "yes"
select select "movingOrInstallation"
select select "120"
select select "ownerWithMortgage"
select select "BE"
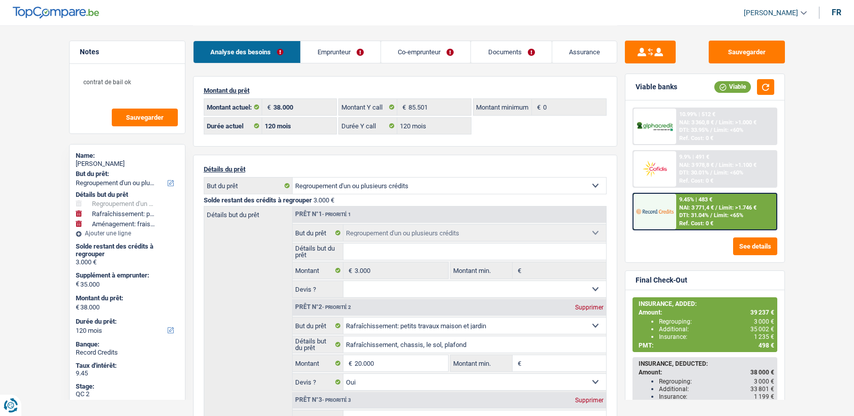
select select "mortgage"
select select "360"
select select "personalLoan"
select select "other"
select select "84"
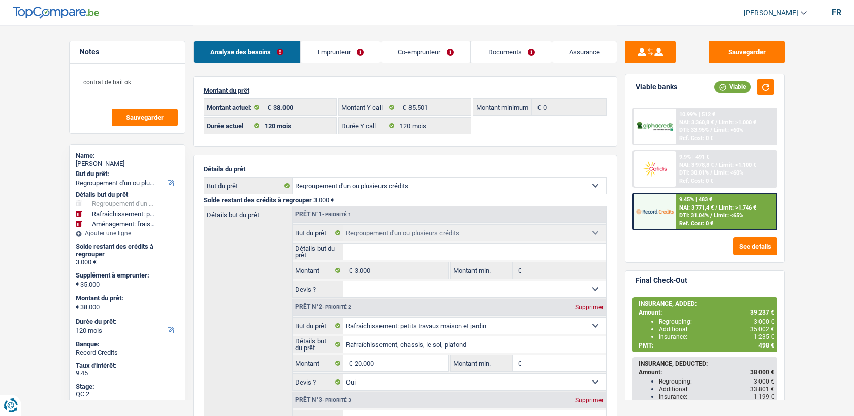
select select "cardOrCredit"
click at [367, 55] on link "Emprunteur" at bounding box center [341, 52] width 80 height 22
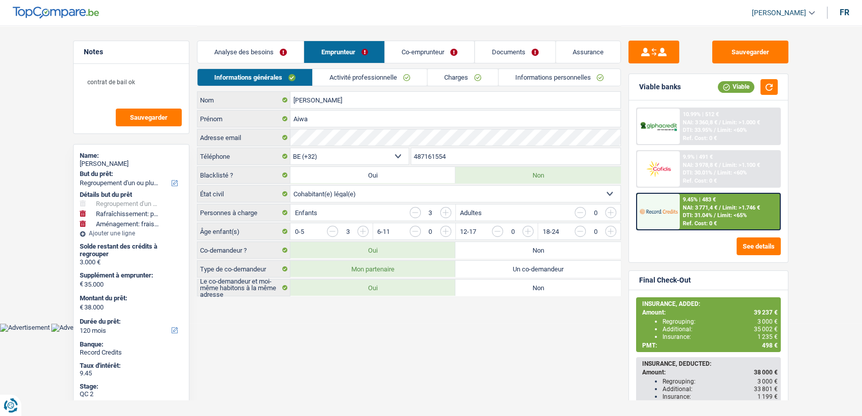
click at [377, 83] on link "Activité professionnelle" at bounding box center [370, 77] width 114 height 17
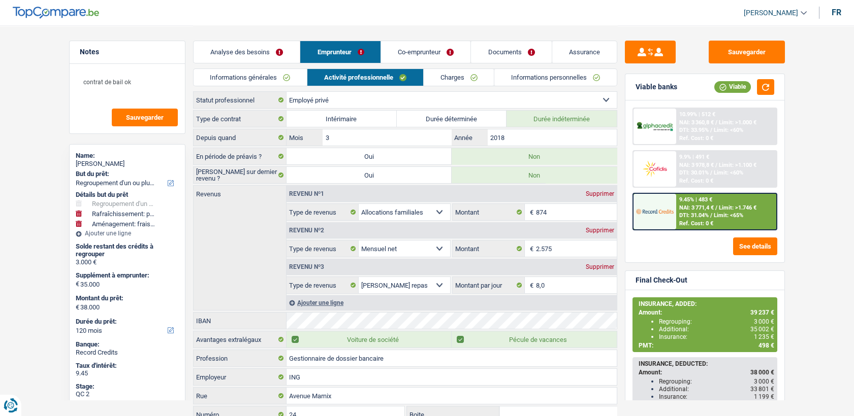
click at [465, 79] on link "Charges" at bounding box center [458, 77] width 71 height 17
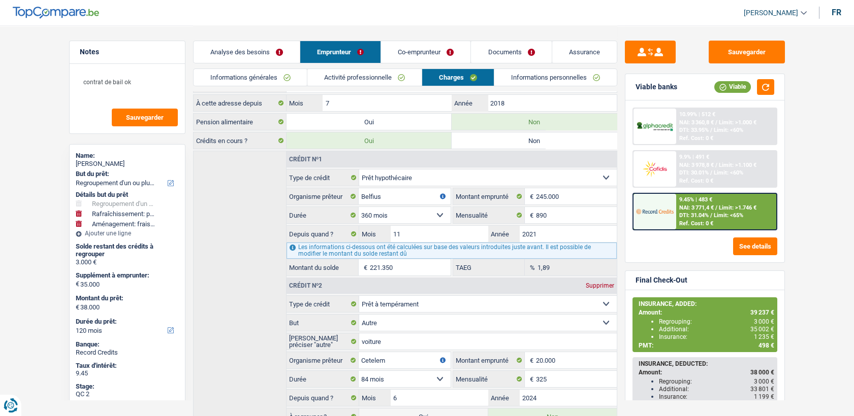
scroll to position [169, 0]
